Goal: Task Accomplishment & Management: Complete application form

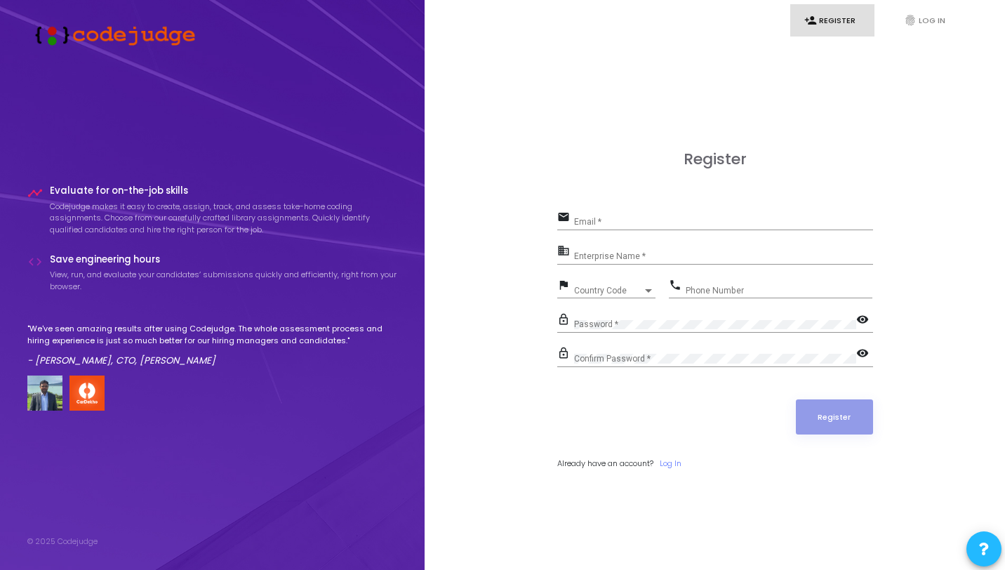
click at [641, 218] on input "Email *" at bounding box center [723, 222] width 299 height 10
click at [915, 15] on icon "fingerprint" at bounding box center [910, 20] width 13 height 13
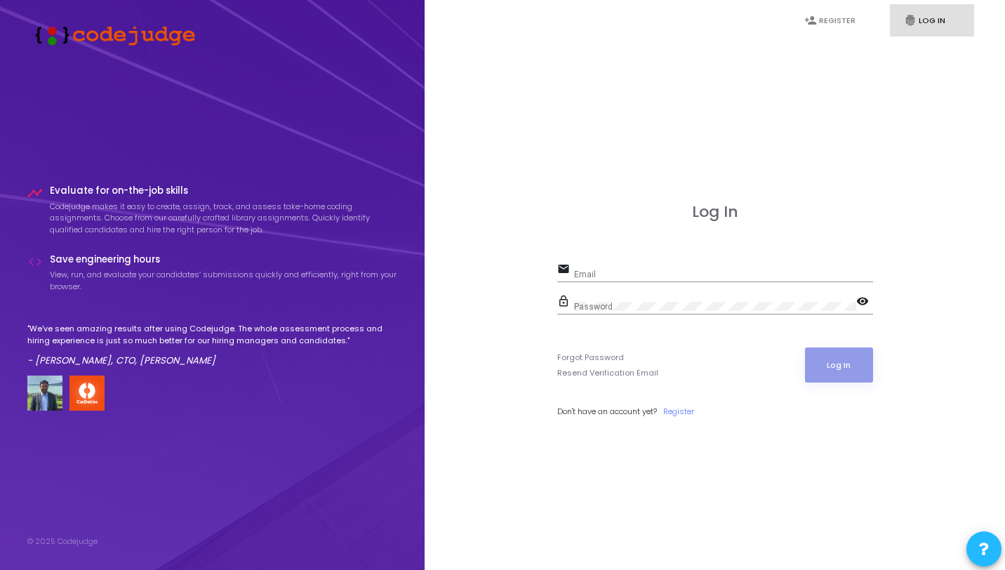
click at [680, 265] on div "Email" at bounding box center [723, 271] width 299 height 22
type input "[EMAIL_ADDRESS][DOMAIN_NAME]"
click at [596, 352] on link "Forgot Password" at bounding box center [590, 358] width 67 height 12
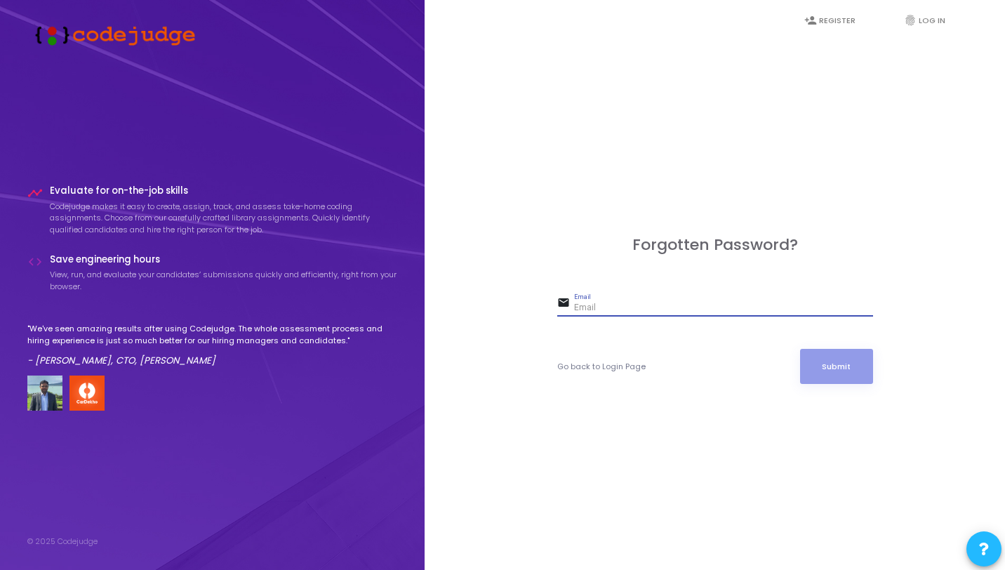
click at [613, 304] on input "Email" at bounding box center [723, 308] width 299 height 10
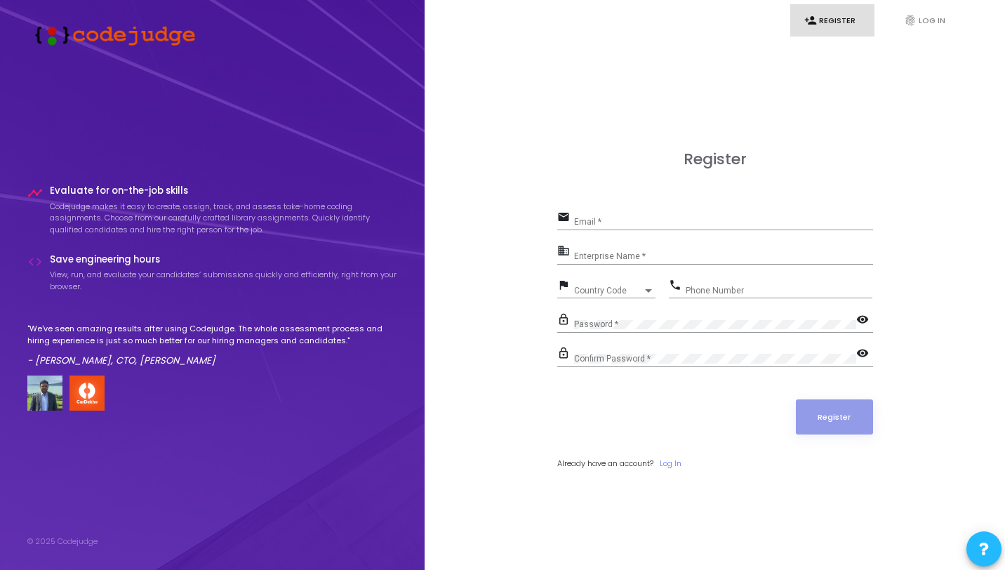
click at [689, 234] on div "email Email *" at bounding box center [715, 224] width 316 height 32
click at [673, 218] on input "Email *" at bounding box center [723, 222] width 299 height 10
type input "R"
type input "[EMAIL_ADDRESS][DOMAIN_NAME]"
click at [663, 249] on div "Enterprise Name *" at bounding box center [723, 253] width 299 height 22
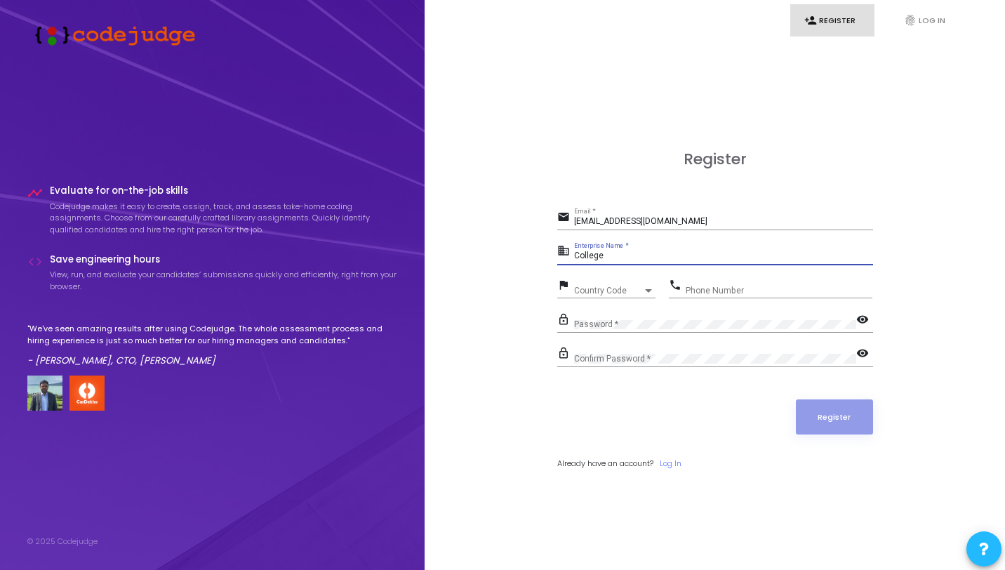
type input "College"
click at [621, 293] on div "Country Code" at bounding box center [608, 290] width 69 height 8
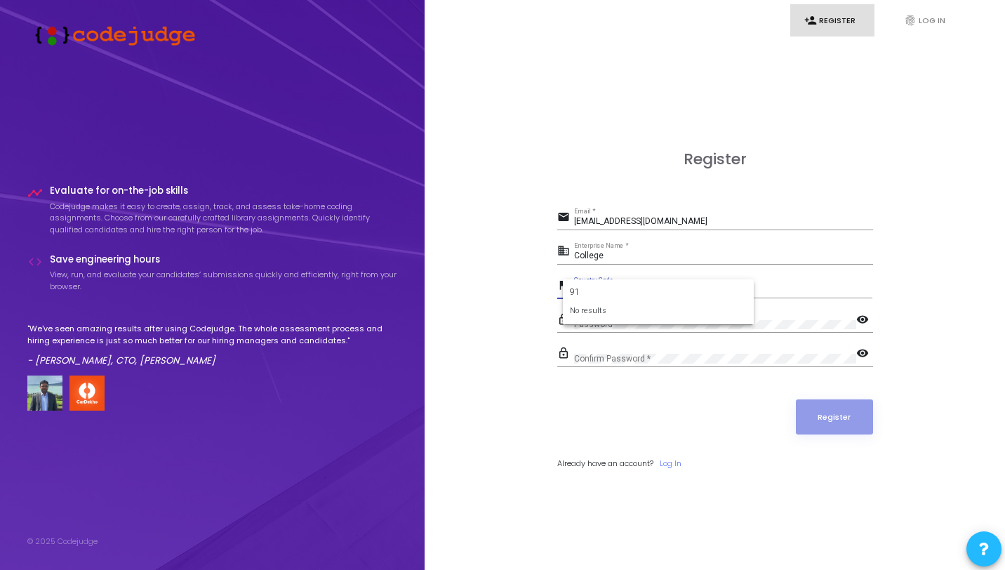
type input "9"
type input "india"
click at [613, 344] on span "India +91" at bounding box center [658, 340] width 168 height 23
click at [715, 280] on div "Phone Number" at bounding box center [779, 288] width 187 height 22
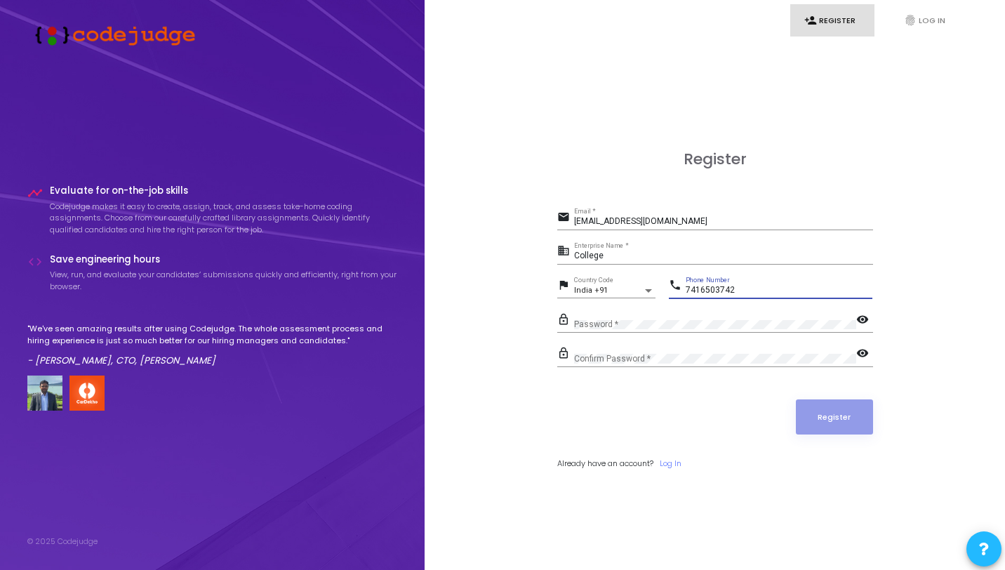
type input "7416503742"
click at [687, 312] on div "Password *" at bounding box center [715, 321] width 282 height 22
click at [866, 316] on mat-icon "visibility" at bounding box center [864, 320] width 17 height 17
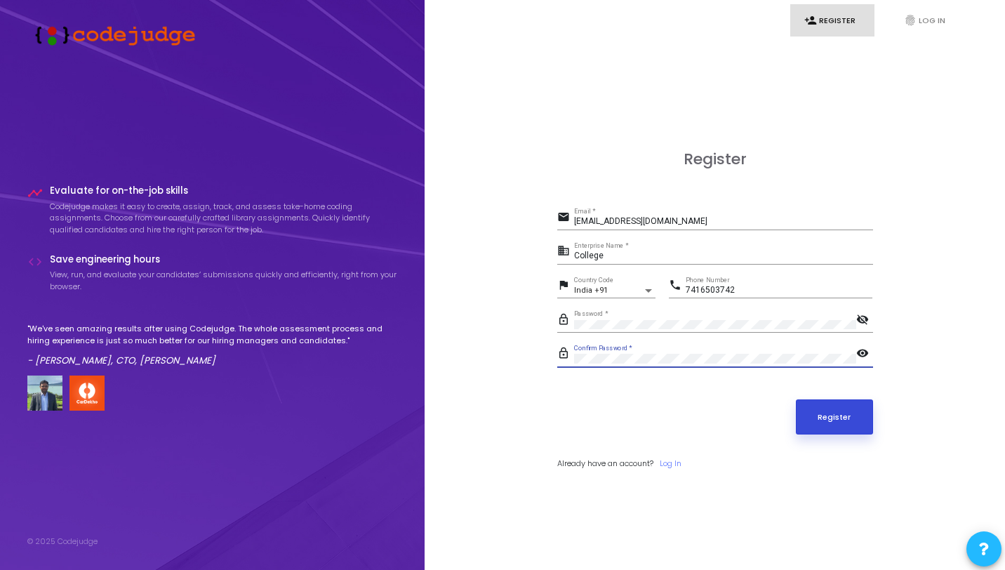
click at [824, 418] on button "Register" at bounding box center [834, 416] width 77 height 35
click at [821, 425] on button "Register" at bounding box center [834, 416] width 77 height 35
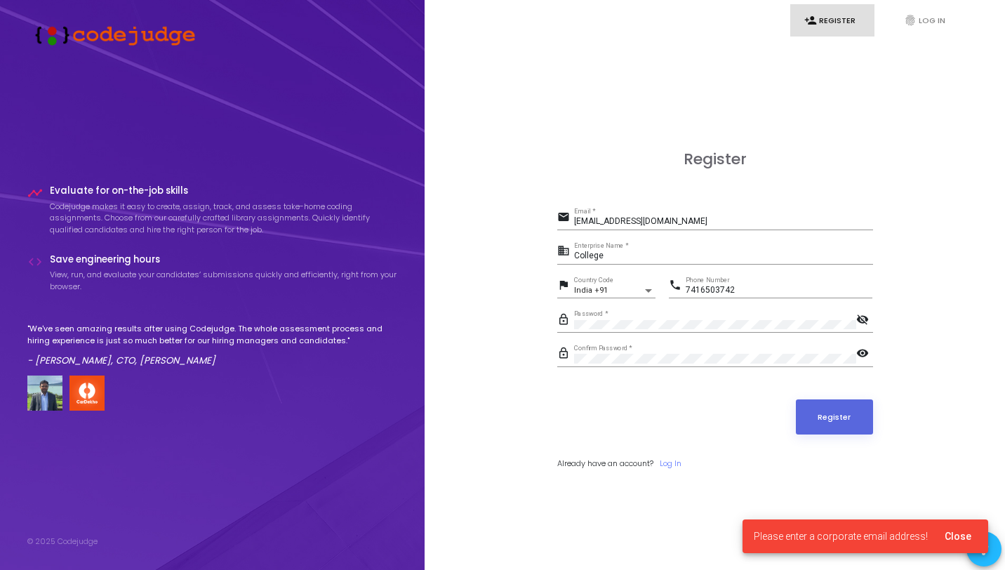
click at [951, 540] on span "Close" at bounding box center [958, 536] width 27 height 11
